Goal: Communication & Community: Share content

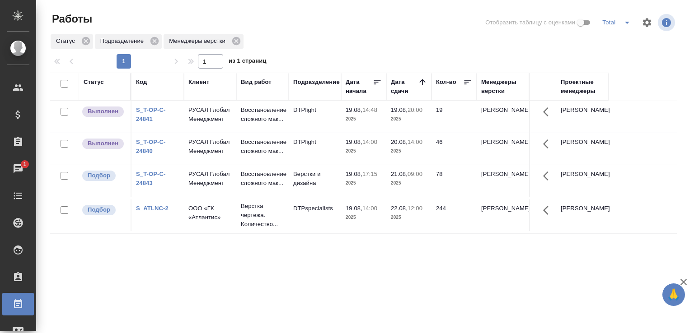
scroll to position [70, 0]
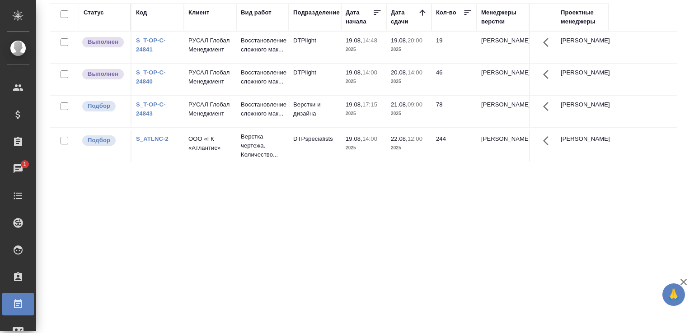
click at [323, 52] on td "DTPlight" at bounding box center [315, 48] width 52 height 32
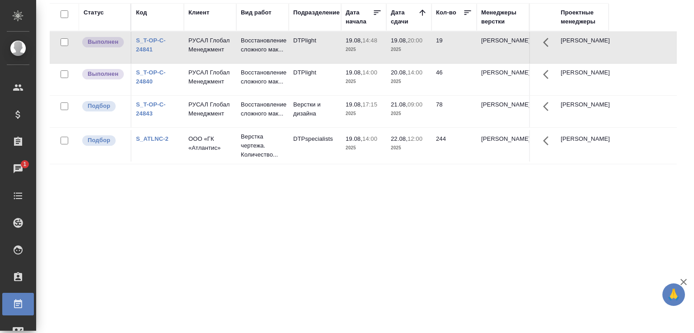
click at [167, 44] on div "S_T-OP-C-24841" at bounding box center [157, 45] width 43 height 18
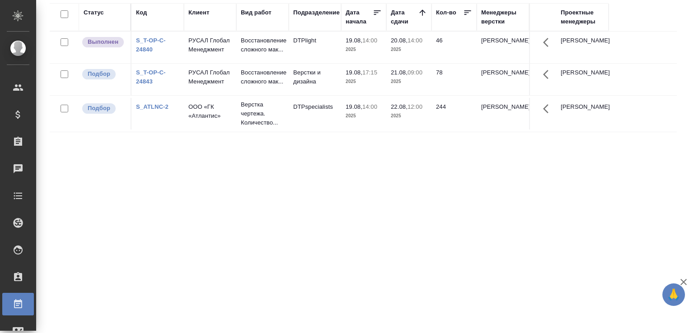
click at [383, 257] on div "Статус Код Клиент Вид работ Подразделение Дата начала Дата сдачи Кол-во Менедже…" at bounding box center [363, 165] width 627 height 325
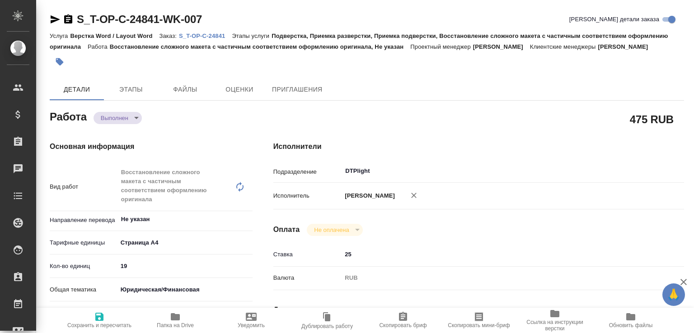
click at [137, 127] on body "🙏 .cls-1 fill:#fff; AWATERA Малофеева Екатерина e.malofeeva Клиенты Спецификаци…" at bounding box center [347, 166] width 694 height 333
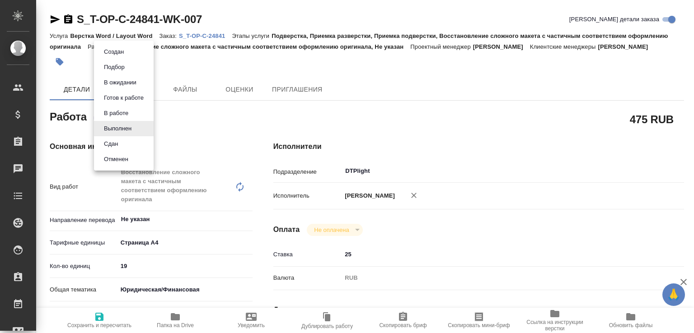
click at [130, 142] on li "Сдан" at bounding box center [124, 143] width 60 height 15
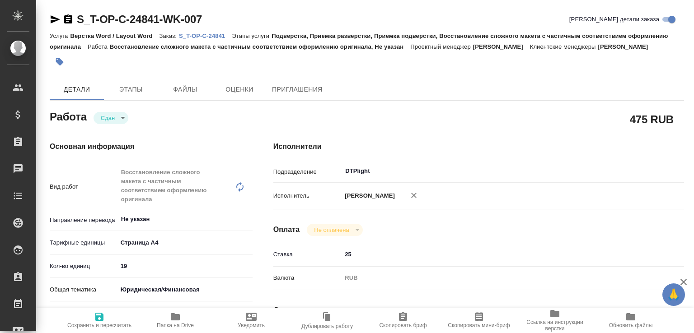
type textarea "x"
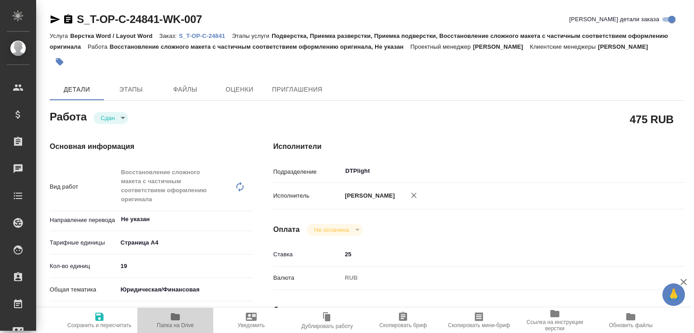
click at [167, 313] on span "Папка на Drive" at bounding box center [175, 320] width 65 height 17
click at [216, 36] on p "S_T-OP-C-24841" at bounding box center [205, 36] width 53 height 7
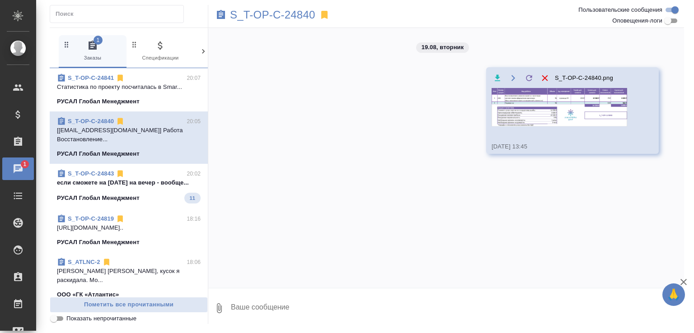
click at [148, 178] on p "если сможете на [DATE] на вечер - вообще..." at bounding box center [129, 182] width 144 height 9
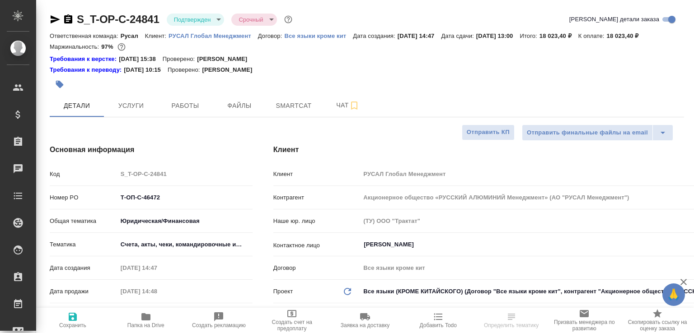
select select "RU"
type input "[PERSON_NAME]"
click at [336, 111] on span "Чат" at bounding box center [347, 105] width 43 height 11
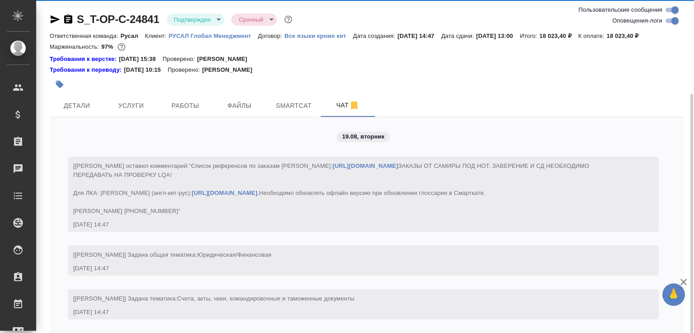
scroll to position [50, 0]
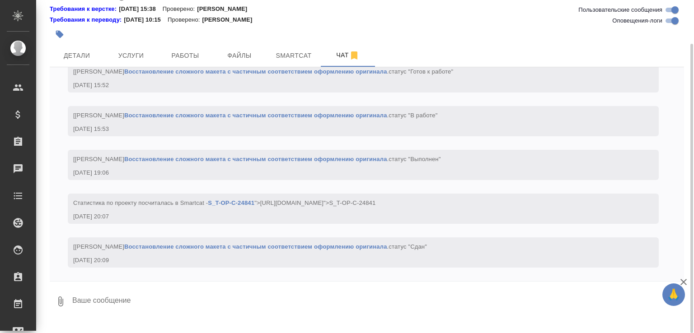
click at [161, 317] on textarea at bounding box center [377, 301] width 613 height 31
paste textarea "https://drive.awatera.com/apps/files/?dir=/Shares/%D0%A2-%D0%9E%D0%9F-%D0%A1_%D…"
type textarea "https://drive.awatera.com/apps/files/?dir=/Shares/%D0%A2-%D0%9E%D0%9F-%D0%A1_%D…"
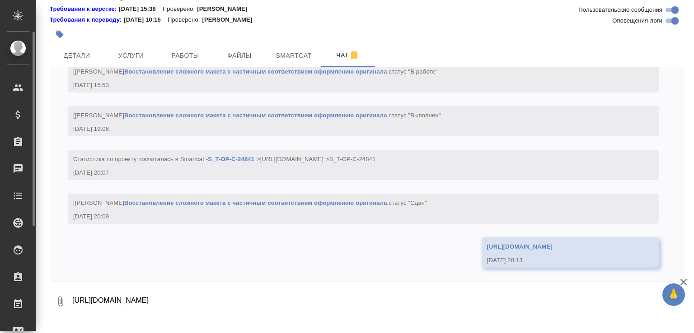
scroll to position [1464, 0]
